Goal: Information Seeking & Learning: Understand process/instructions

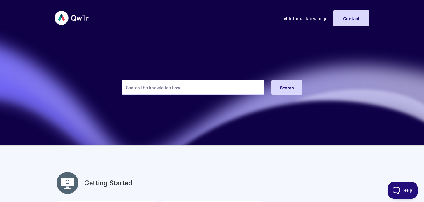
click at [166, 88] on input "Search the knowledge base" at bounding box center [193, 87] width 143 height 15
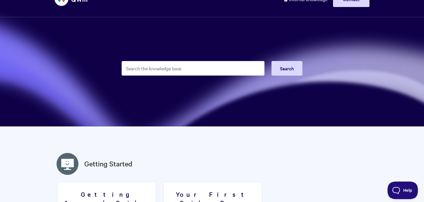
scroll to position [19, 0]
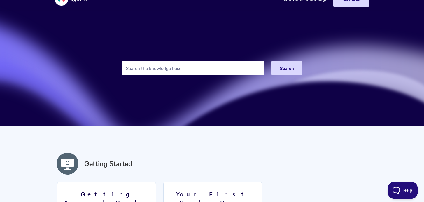
click at [175, 71] on input "Search the knowledge base" at bounding box center [193, 68] width 143 height 15
type input "Qwilrpay"
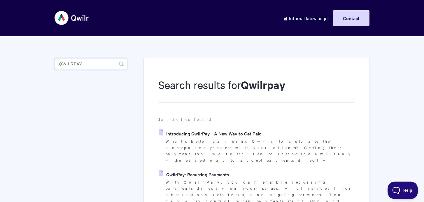
click at [94, 59] on input "Qwilrpay" at bounding box center [91, 64] width 73 height 12
click at [180, 170] on link "QwilrPay: Recurring Payments" at bounding box center [194, 174] width 71 height 9
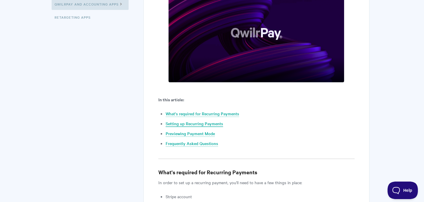
click at [211, 125] on link "Setting up Recurring Payments" at bounding box center [194, 123] width 57 height 6
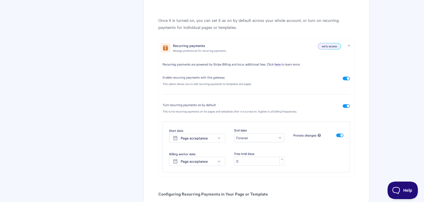
scroll to position [600, 0]
drag, startPoint x: 212, startPoint y: 69, endPoint x: 249, endPoint y: 1, distance: 77.6
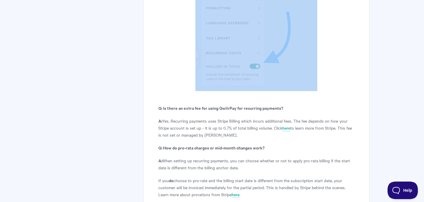
scroll to position [2074, 0]
drag, startPoint x: 159, startPoint y: 131, endPoint x: 199, endPoint y: 79, distance: 65.8
copy article "Step 1 . From your Qwilr page, click the More options menu (three dots in the t…"
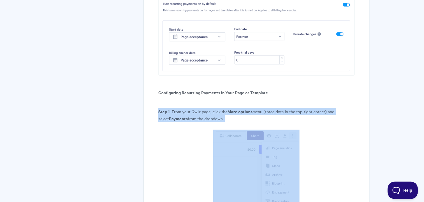
scroll to position [704, 0]
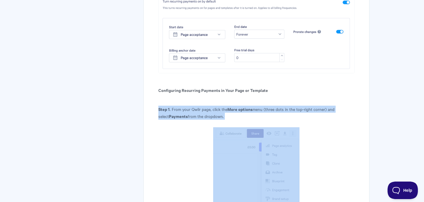
click at [226, 116] on p "Step 1 . From your Qwilr page, click the More options menu (three dots in the t…" at bounding box center [256, 113] width 196 height 14
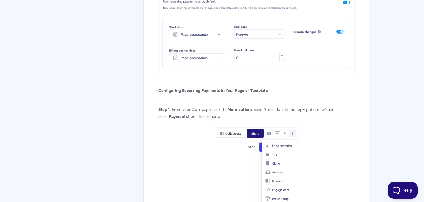
drag, startPoint x: 221, startPoint y: 116, endPoint x: 148, endPoint y: 110, distance: 73.4
copy p "Step 1 . From your Qwilr page, click the More options menu (three dots in the t…"
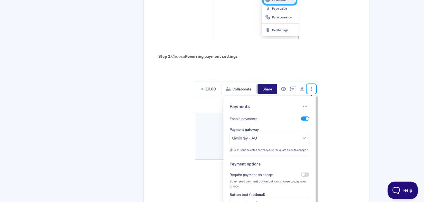
scroll to position [923, 0]
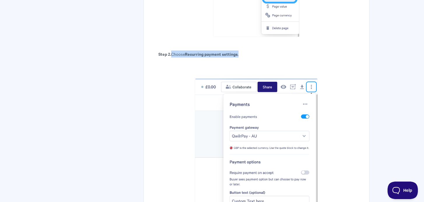
drag, startPoint x: 253, startPoint y: 53, endPoint x: 172, endPoint y: 53, distance: 81.0
click at [172, 53] on p "Step 2. Choose Recurring payment settings ." at bounding box center [256, 53] width 196 height 7
copy p "Choose Recurring payment settings ."
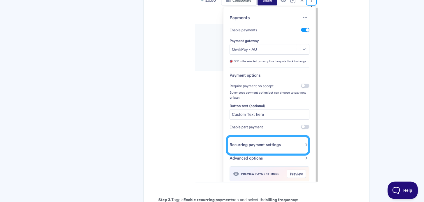
scroll to position [1133, 0]
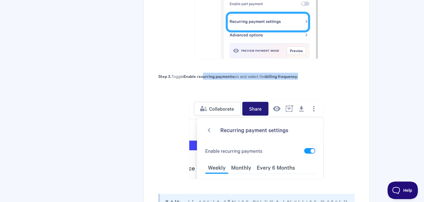
drag, startPoint x: 304, startPoint y: 75, endPoint x: 204, endPoint y: 73, distance: 99.4
click at [204, 73] on p "Step 3. Toggle Enable recurring payments on and select the billing frequency :" at bounding box center [256, 76] width 196 height 7
drag, startPoint x: 173, startPoint y: 75, endPoint x: 300, endPoint y: 77, distance: 127.7
click at [300, 77] on p "Step 3. Toggle Enable recurring payments on and select the billing frequency :" at bounding box center [256, 76] width 196 height 7
copy p "Toggle Enable recurring payments on and select the billing frequency"
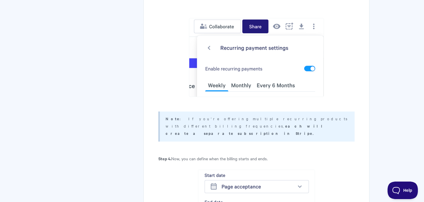
scroll to position [1221, 0]
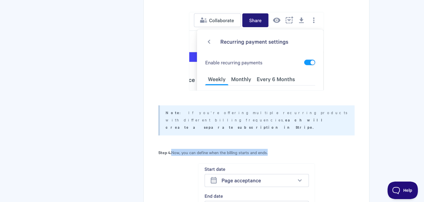
drag, startPoint x: 269, startPoint y: 144, endPoint x: 171, endPoint y: 145, distance: 97.9
click at [172, 149] on p "Step 4. Now, you can define when the billing starts and ends." at bounding box center [256, 152] width 196 height 7
copy p "Now, you can define when the billing starts and ends."
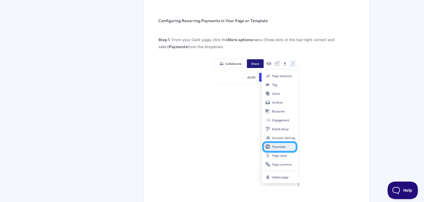
scroll to position [773, 0]
drag, startPoint x: 248, startPoint y: 98, endPoint x: 312, endPoint y: 7, distance: 110.7
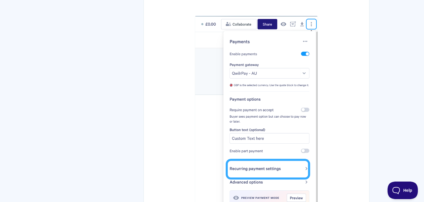
scroll to position [985, 0]
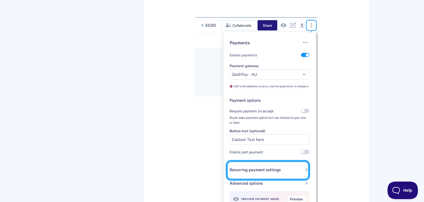
click at [268, 122] on img at bounding box center [256, 112] width 123 height 190
drag, startPoint x: 268, startPoint y: 122, endPoint x: 331, endPoint y: 5, distance: 132.9
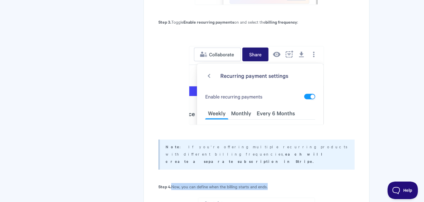
scroll to position [1192, 0]
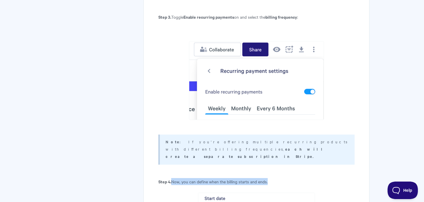
click at [277, 83] on img at bounding box center [256, 80] width 135 height 79
drag, startPoint x: 277, startPoint y: 83, endPoint x: 311, endPoint y: 15, distance: 75.9
click at [0, 0] on body "Toggle Navigation Home Getting Started Creating & Editing Pages Sharing & Analy…" at bounding box center [212, 100] width 424 height 2585
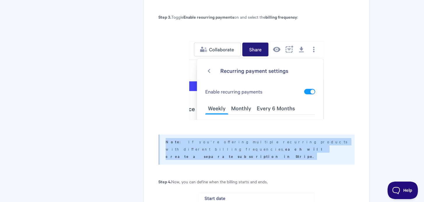
drag, startPoint x: 207, startPoint y: 147, endPoint x: 152, endPoint y: 139, distance: 56.1
click at [152, 139] on div "QwilrPay: Recurring Payments View in Help Scout With QwilrPay , you can enable …" at bounding box center [256, 109] width 226 height 2486
copy p "Note : If you're offering multiple recurring products with different billing fr…"
